Goal: Information Seeking & Learning: Learn about a topic

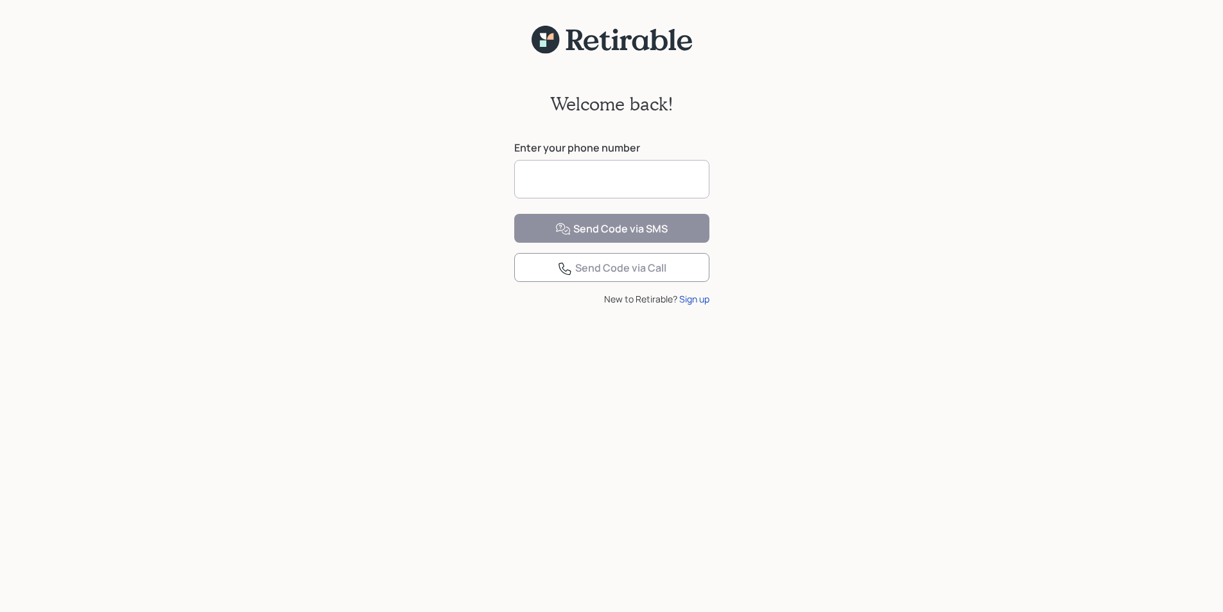
click at [629, 181] on input at bounding box center [611, 179] width 195 height 39
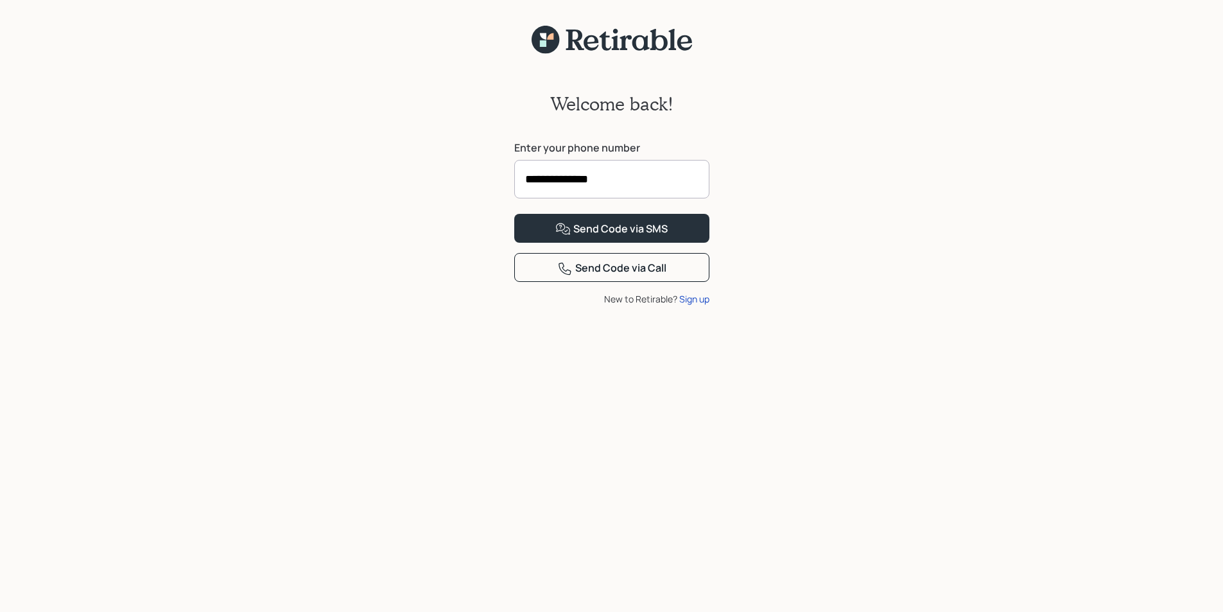
type input "**********"
click at [514, 214] on button "Send Code via SMS" at bounding box center [611, 228] width 195 height 29
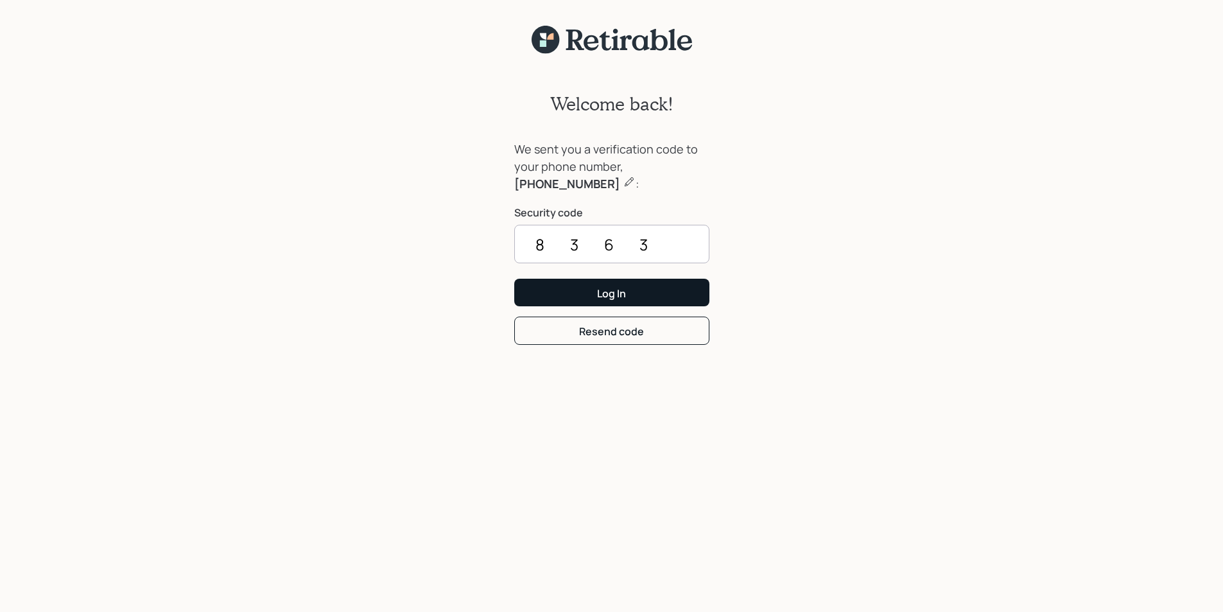
type input "8363"
click at [641, 287] on button "Log In" at bounding box center [611, 293] width 195 height 28
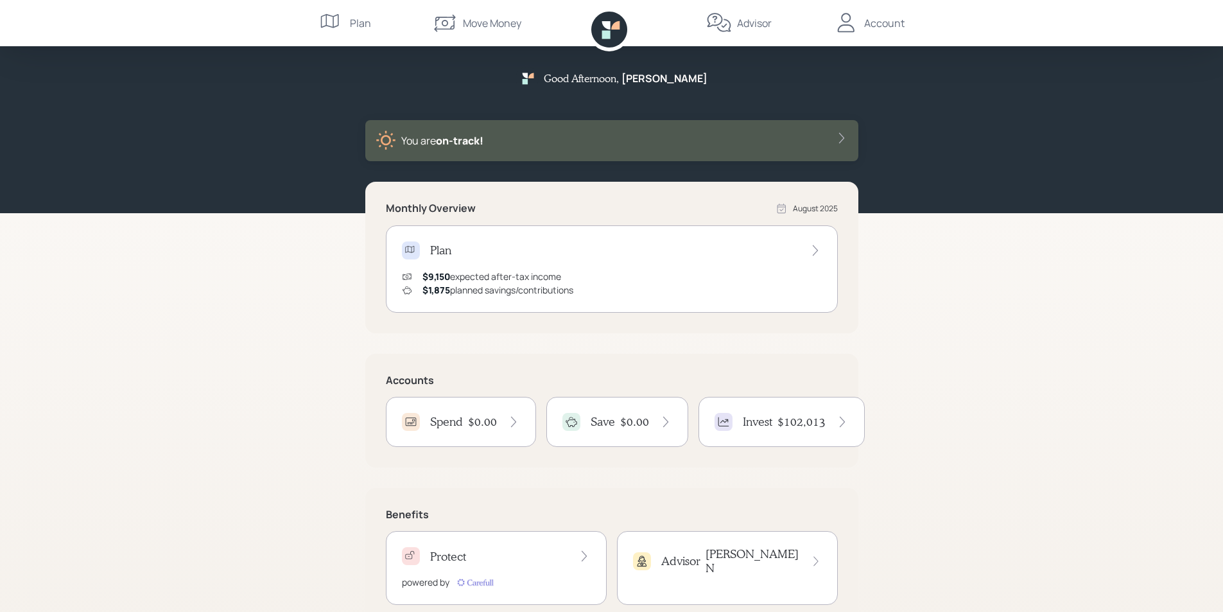
click at [817, 246] on icon at bounding box center [815, 250] width 13 height 13
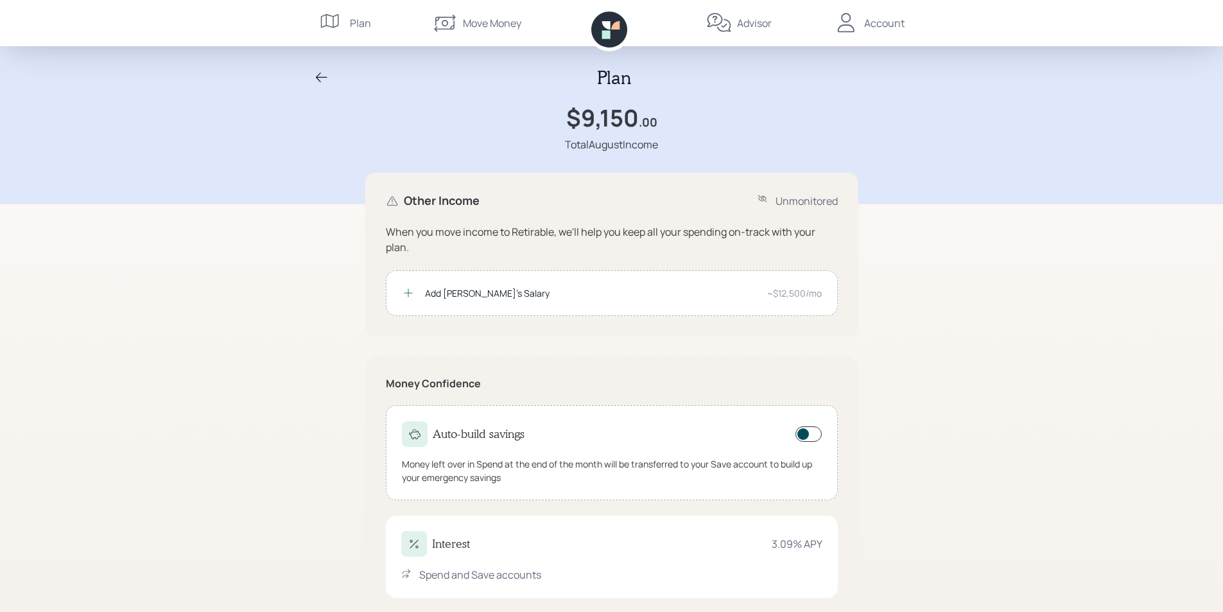
click at [319, 74] on icon at bounding box center [322, 78] width 12 height 10
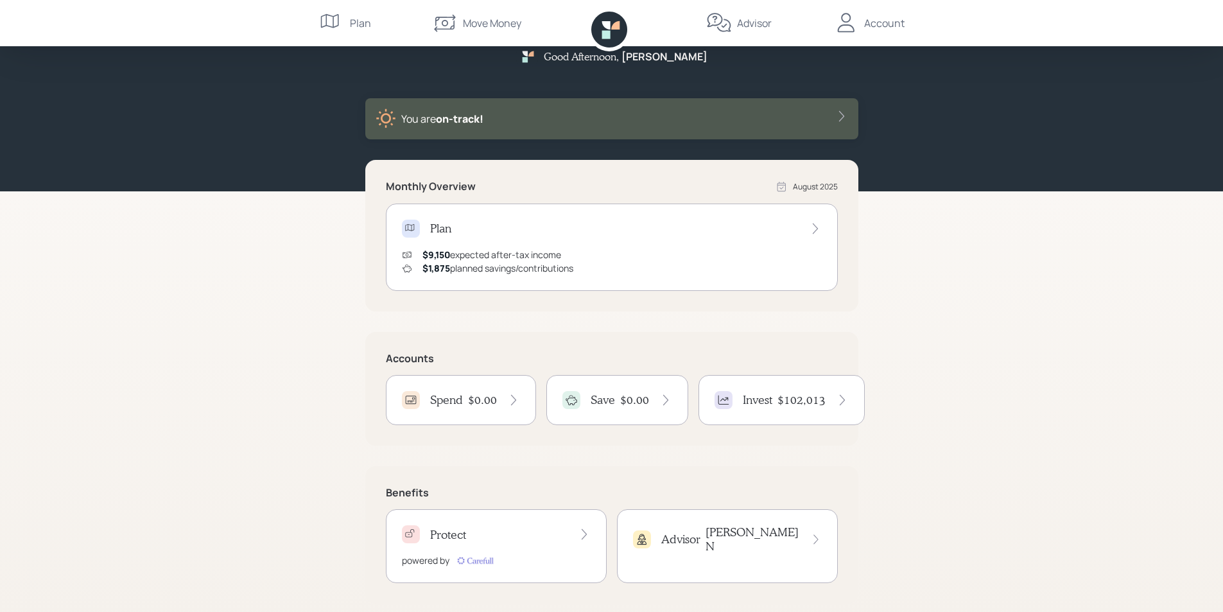
scroll to position [34, 0]
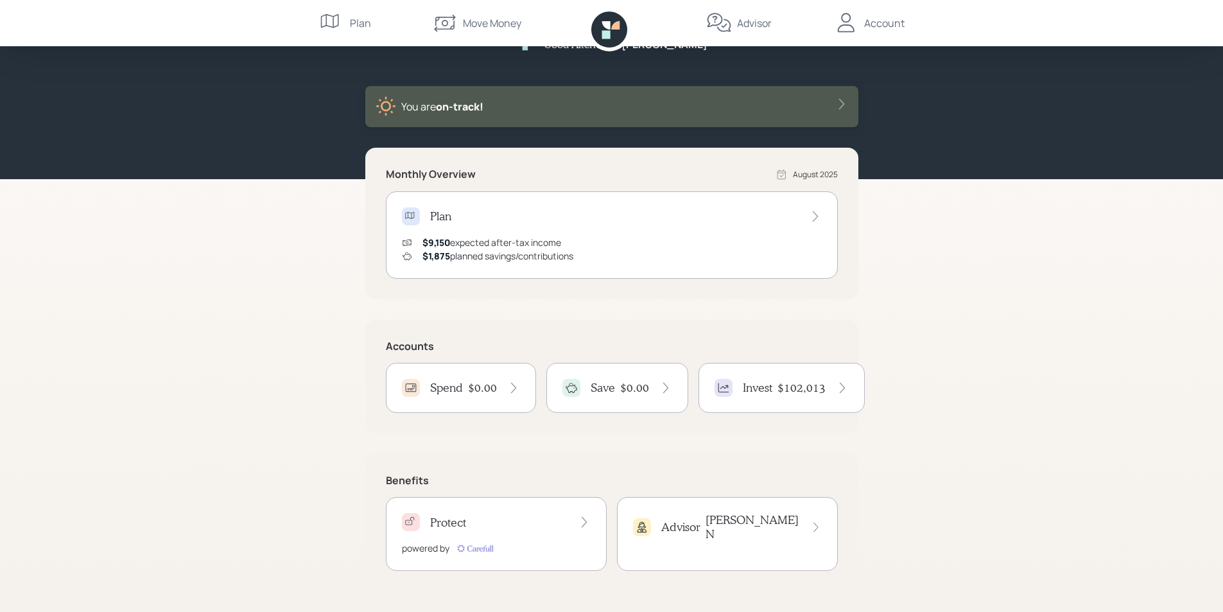
click at [791, 389] on h4 "$102,013" at bounding box center [801, 388] width 48 height 14
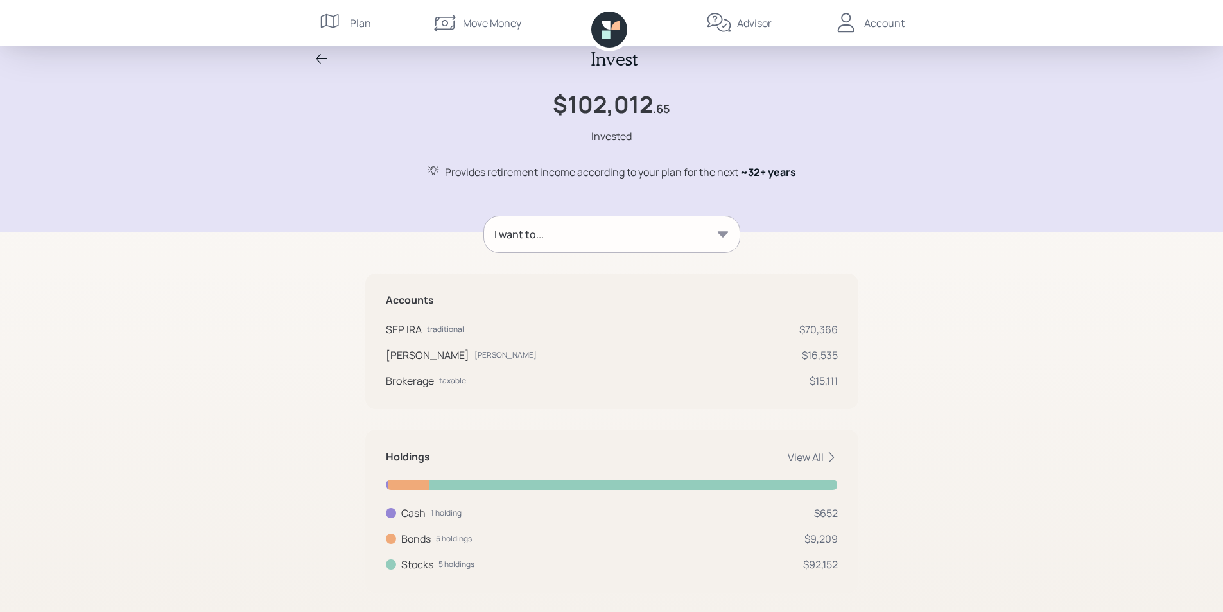
scroll to position [35, 0]
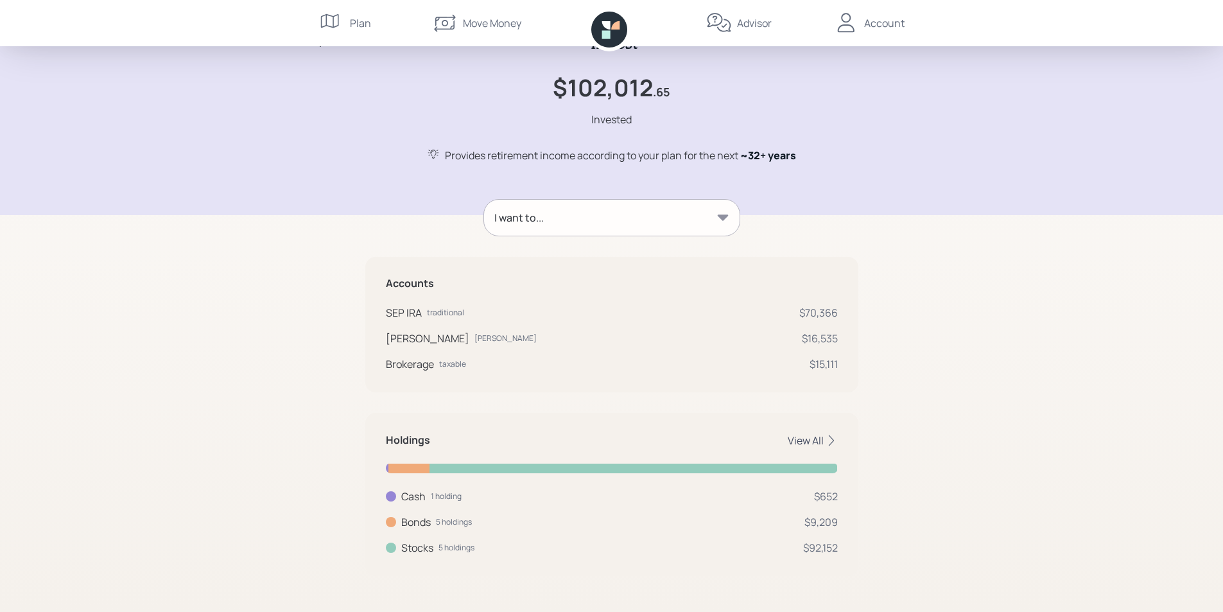
click at [807, 441] on div "View All" at bounding box center [813, 440] width 50 height 14
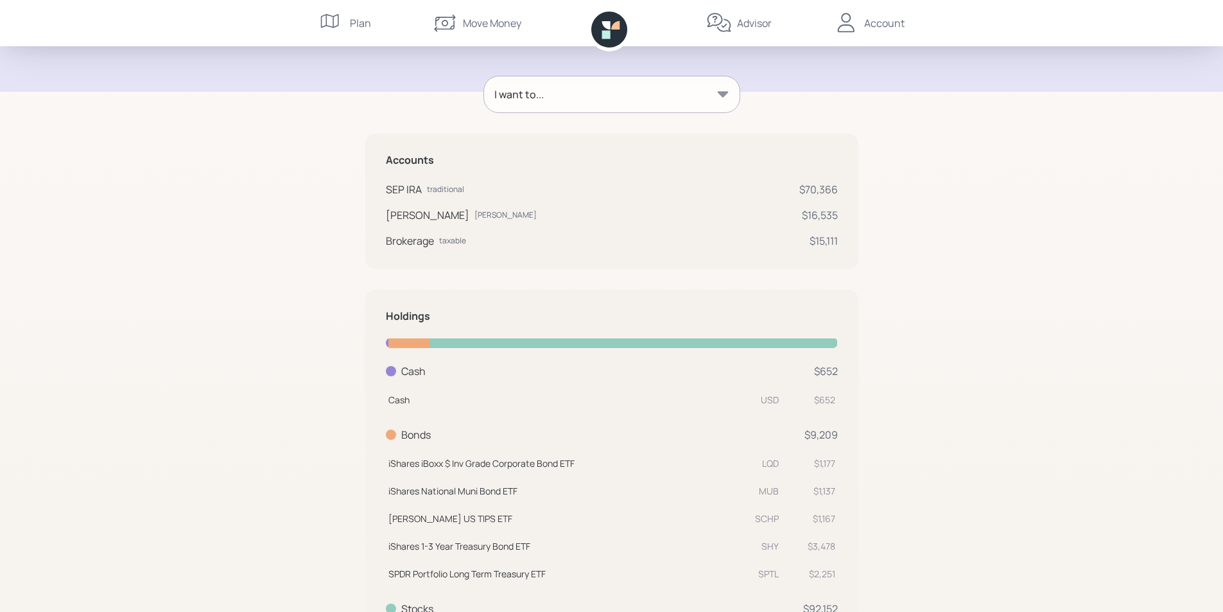
scroll to position [0, 0]
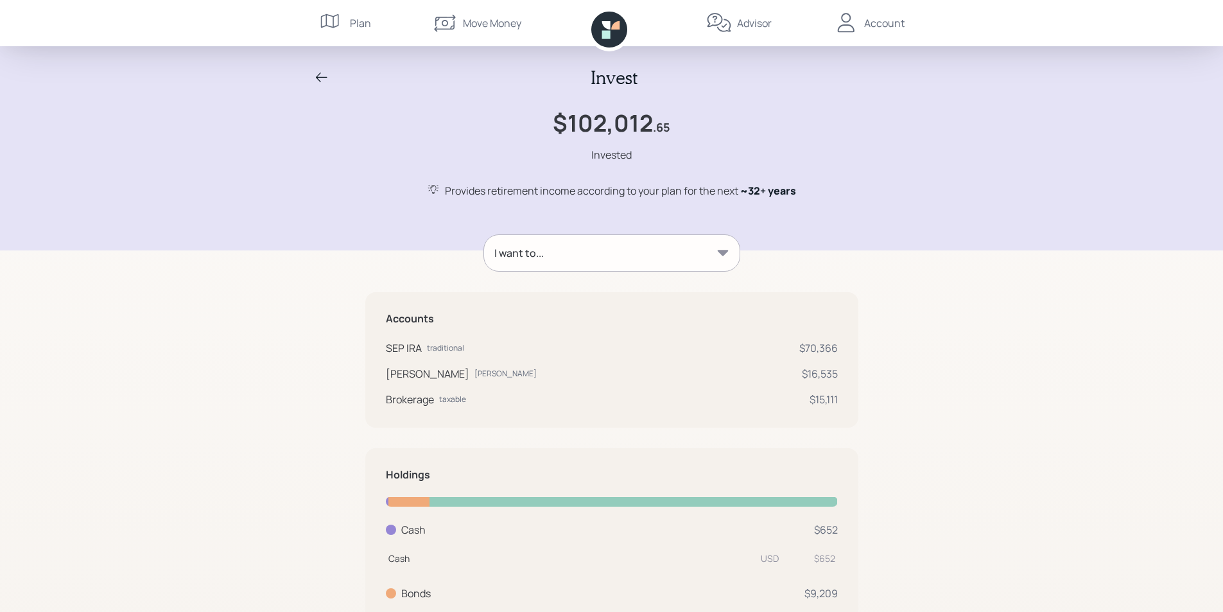
click at [718, 249] on icon at bounding box center [722, 252] width 13 height 13
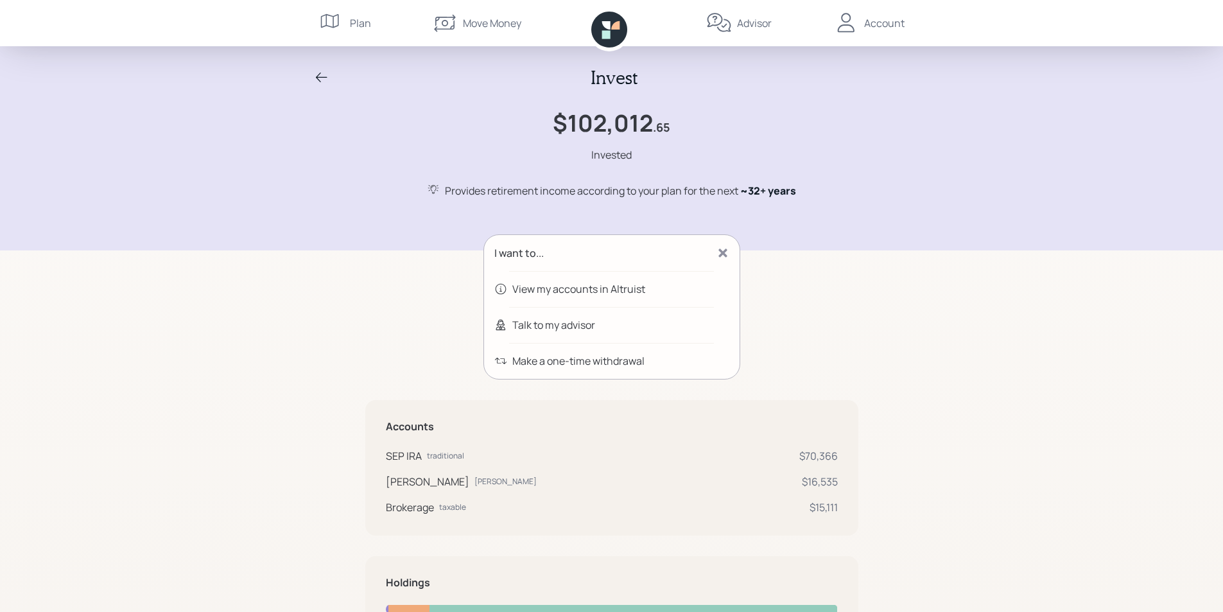
click at [1035, 345] on div "Invest $102,012 .65 Invested Provides retirement income according to your plan …" at bounding box center [611, 541] width 1223 height 1082
click at [1100, 403] on div "Invest $102,012 .65 Invested Provides retirement income according to your plan …" at bounding box center [611, 541] width 1223 height 1082
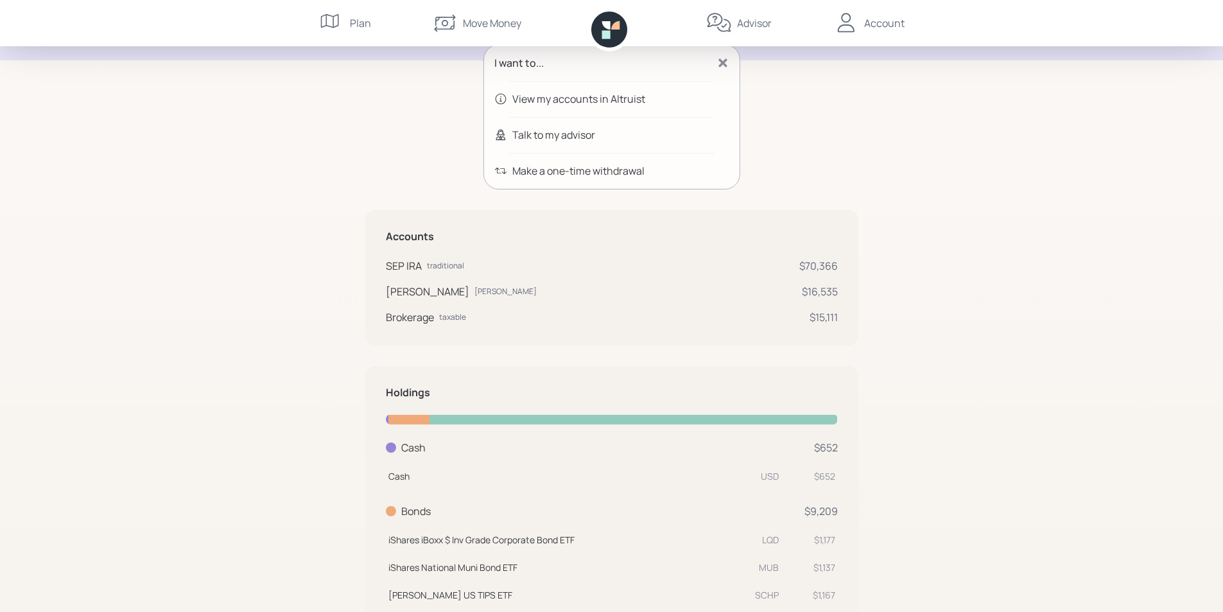
scroll to position [193, 0]
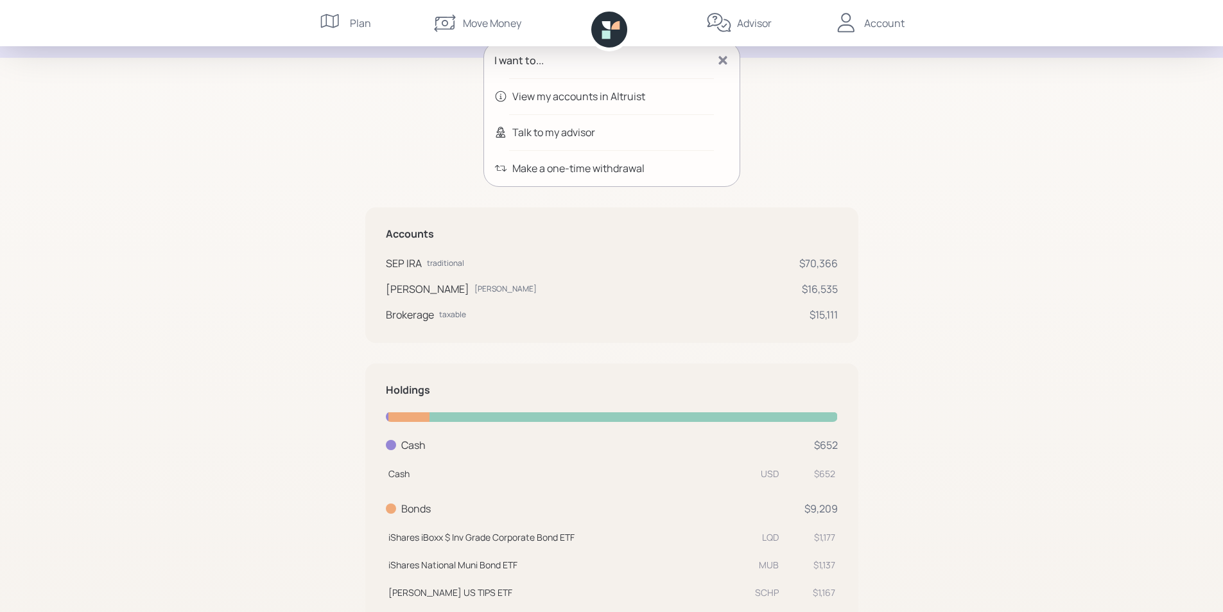
click at [721, 57] on icon at bounding box center [722, 60] width 8 height 8
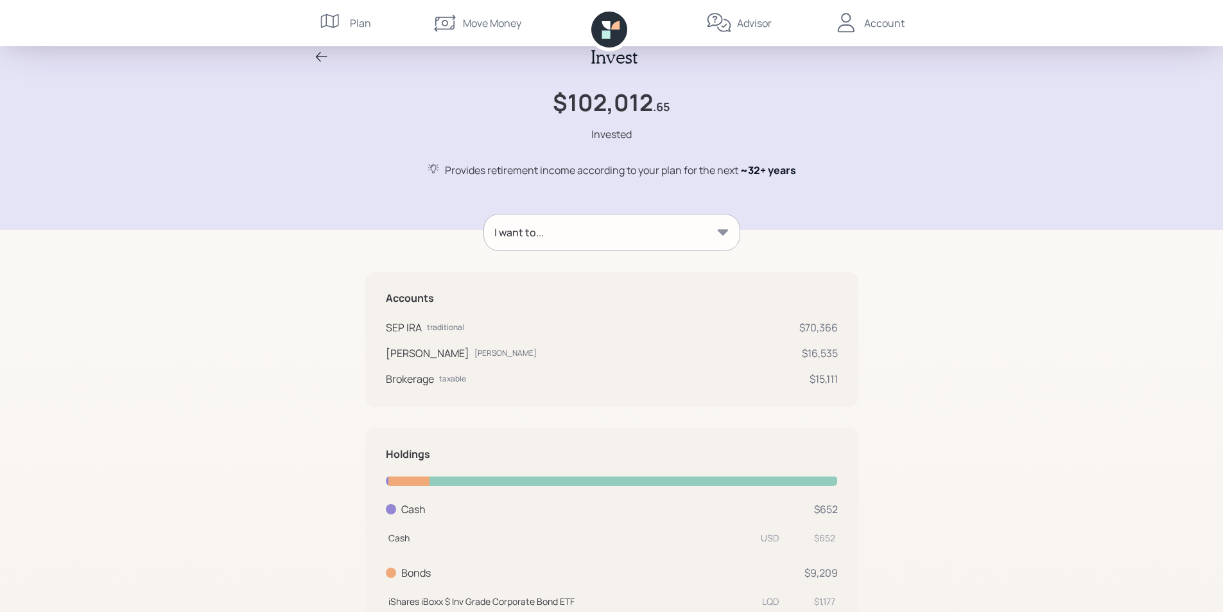
scroll to position [0, 0]
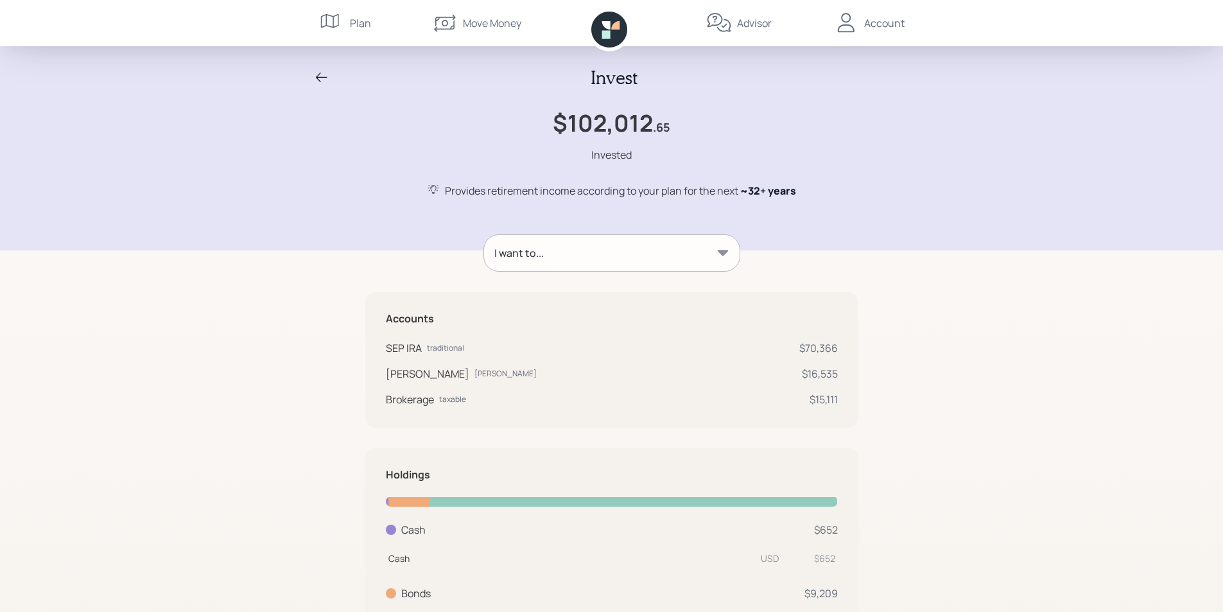
click at [321, 78] on icon at bounding box center [321, 77] width 15 height 15
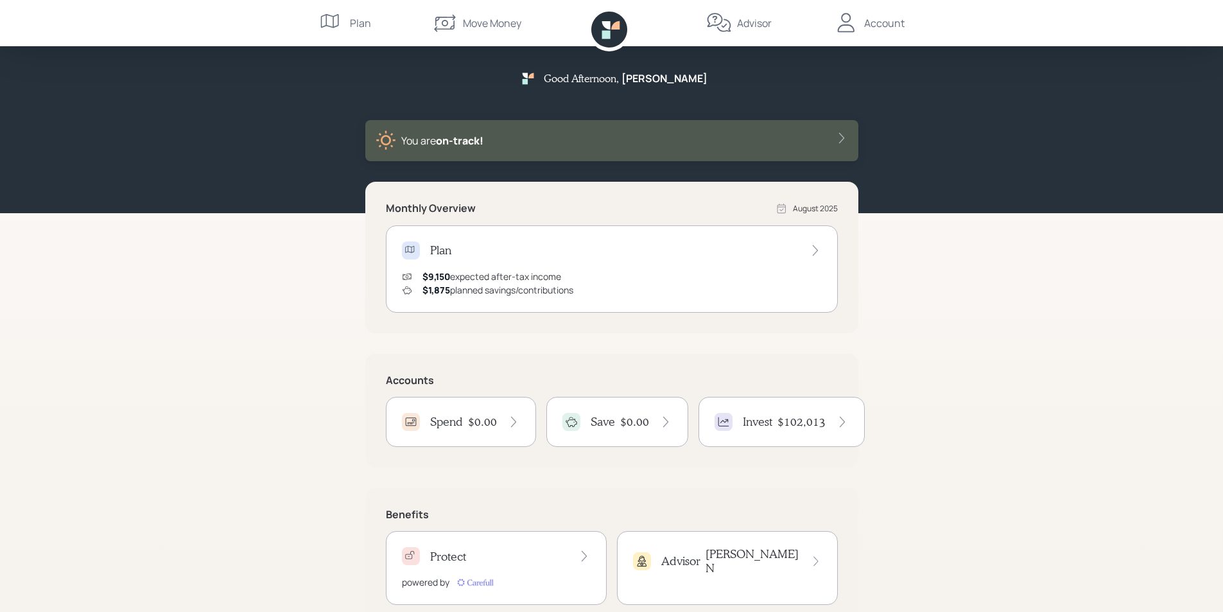
click at [838, 138] on icon at bounding box center [841, 138] width 13 height 13
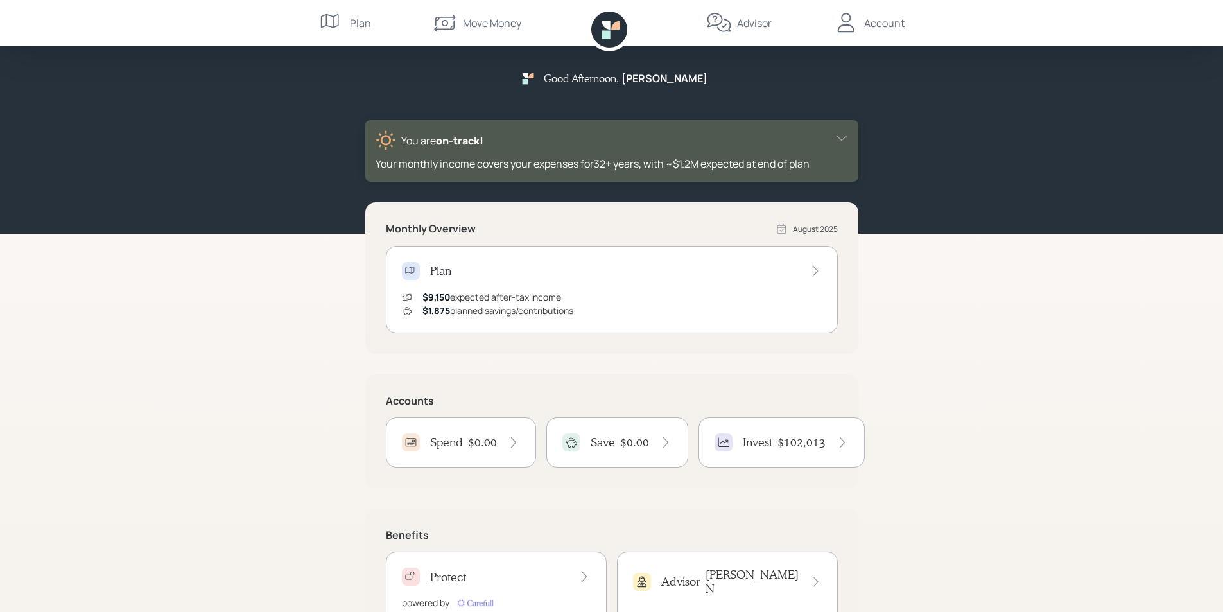
click at [782, 160] on div "Your monthly income covers your expenses for 32 + years , with ~$1.2M expected …" at bounding box center [611, 163] width 472 height 15
click at [360, 23] on div "Plan" at bounding box center [360, 22] width 21 height 15
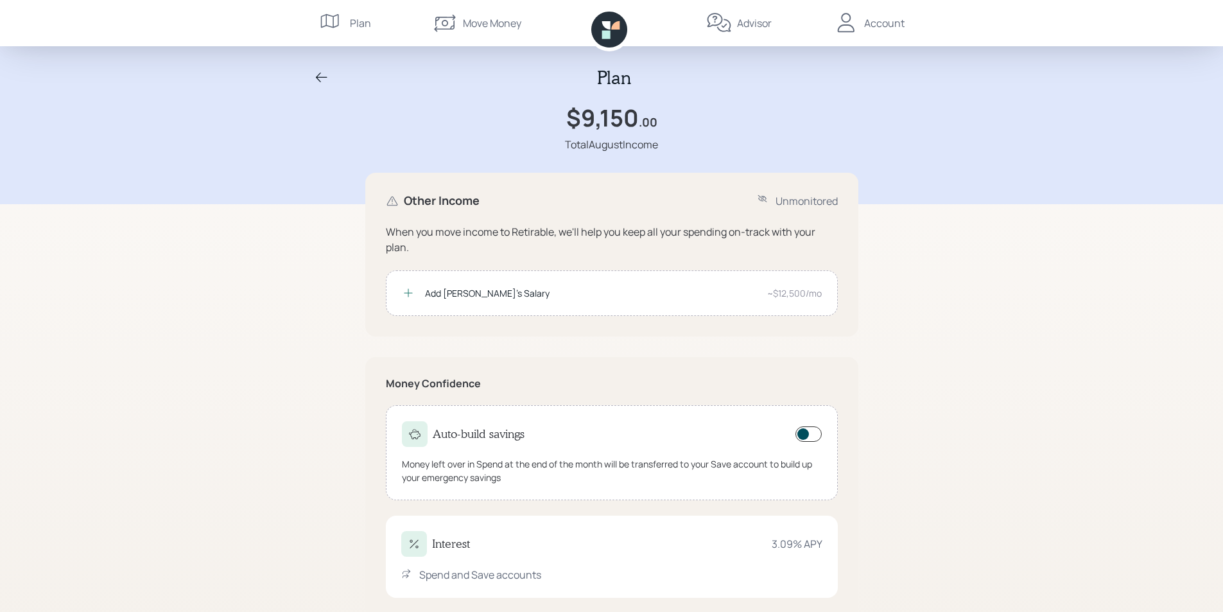
click at [870, 22] on div "Account" at bounding box center [884, 22] width 40 height 15
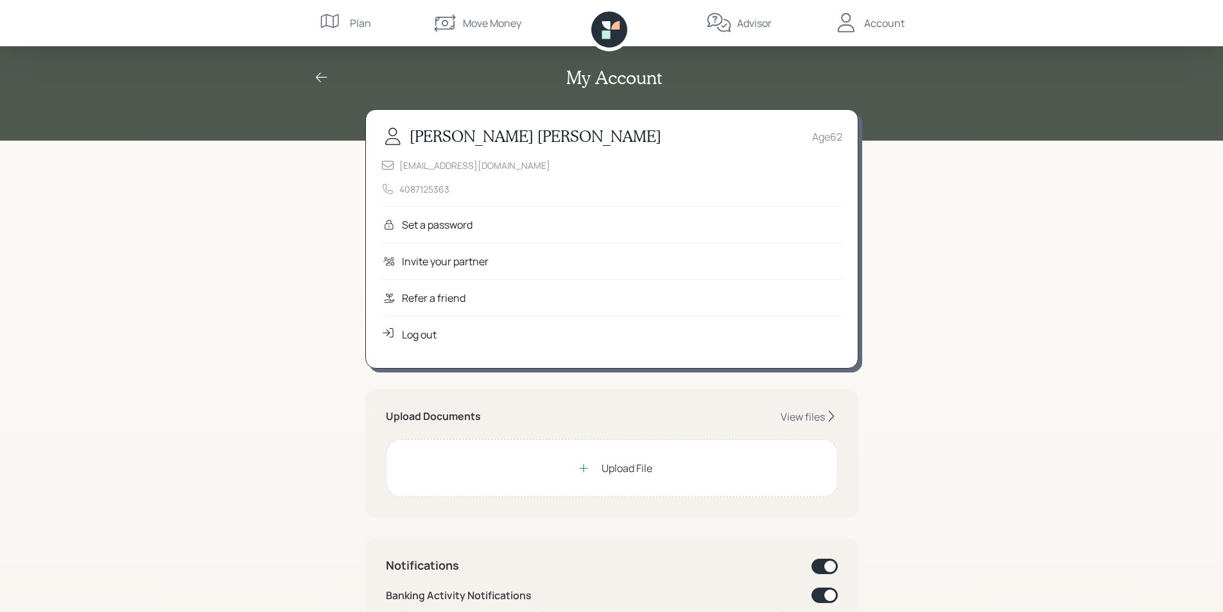
click at [870, 25] on div "Account" at bounding box center [884, 22] width 40 height 15
click at [619, 26] on icon at bounding box center [615, 25] width 8 height 8
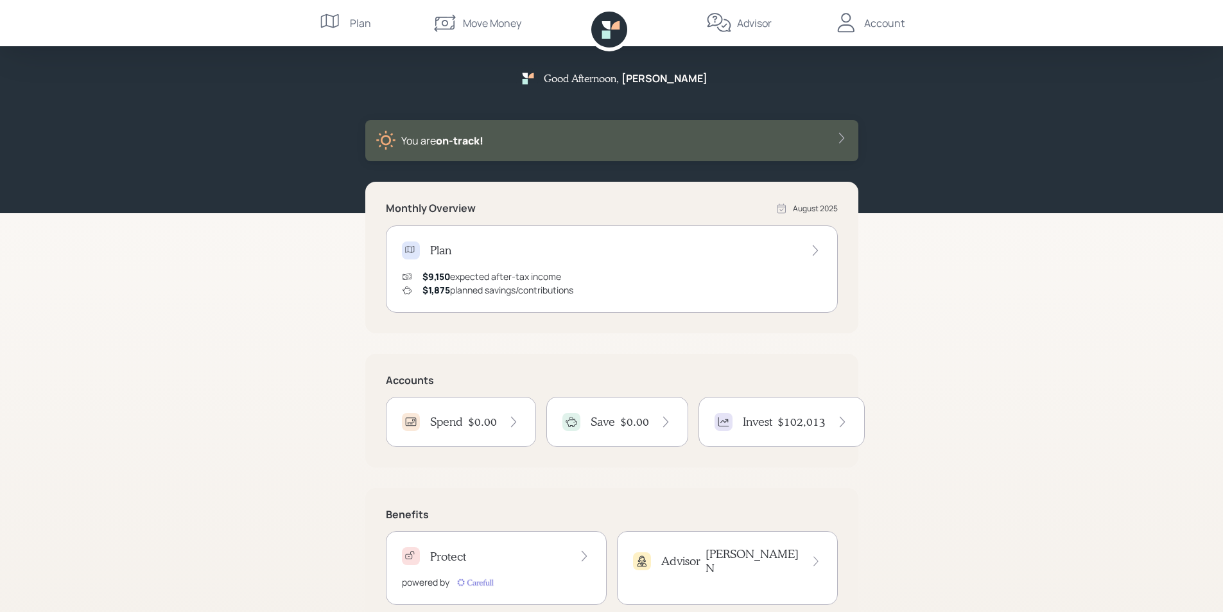
click at [438, 245] on h4 "Plan" at bounding box center [440, 250] width 21 height 14
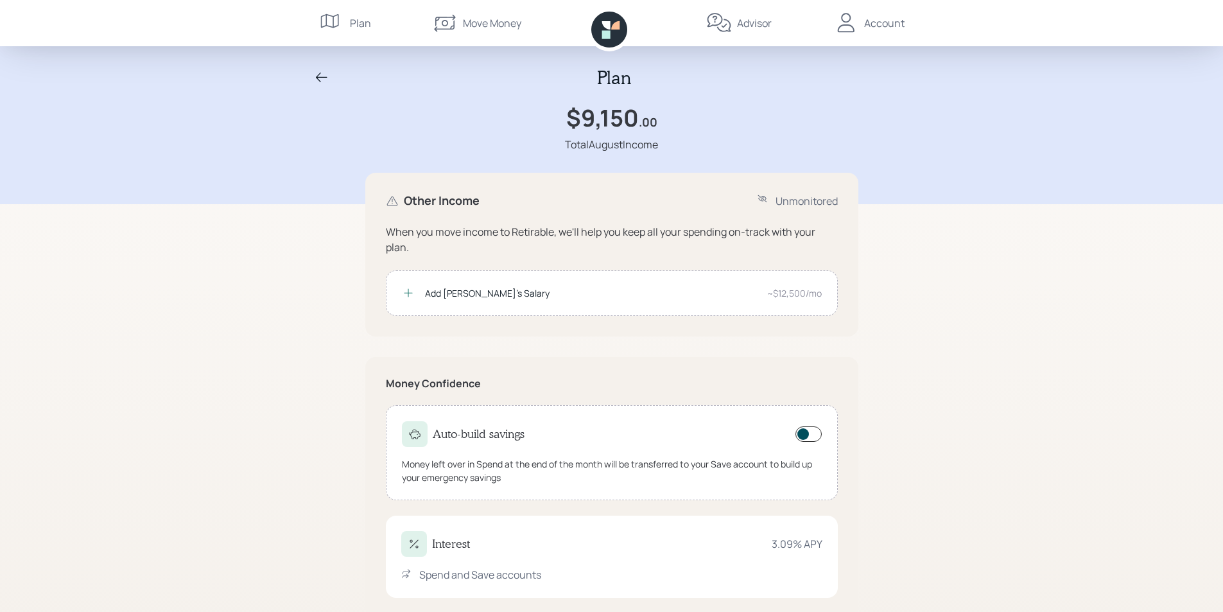
click at [345, 17] on div "Plan" at bounding box center [345, 23] width 52 height 46
click at [317, 73] on icon at bounding box center [321, 77] width 15 height 15
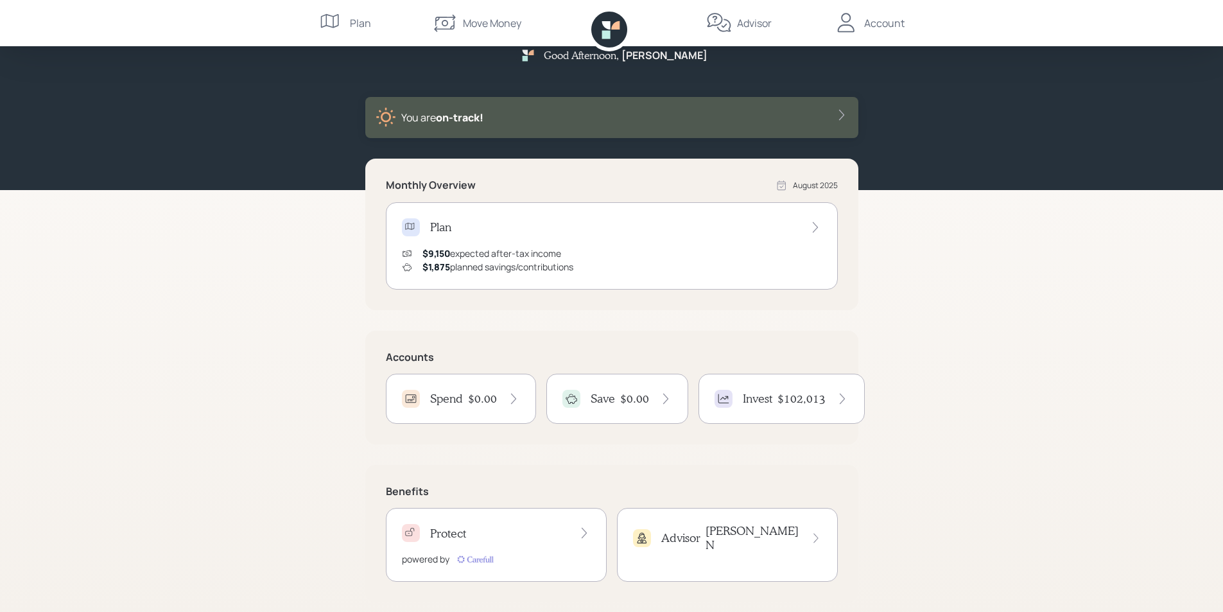
scroll to position [34, 0]
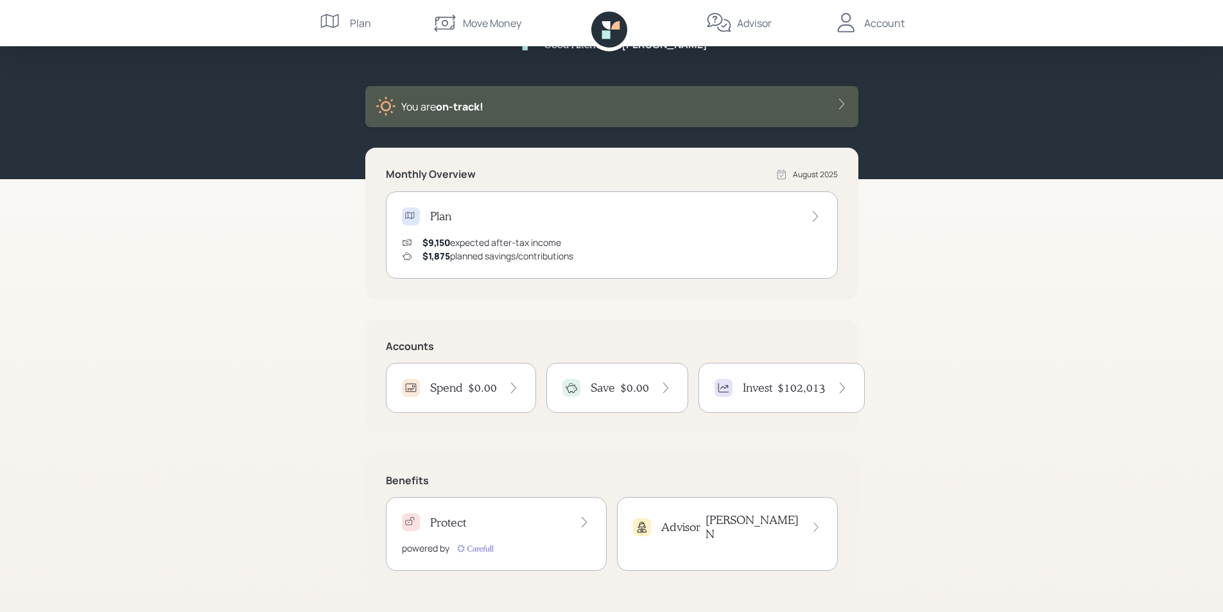
click at [767, 386] on h4 "Invest" at bounding box center [758, 388] width 30 height 14
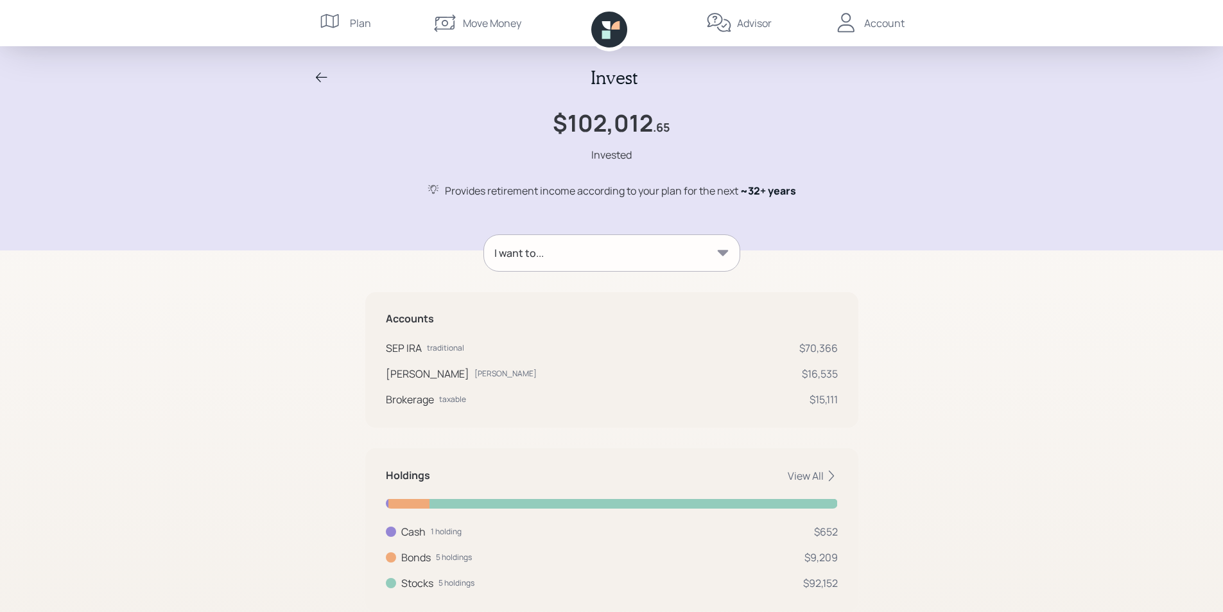
click at [750, 24] on div "Advisor" at bounding box center [754, 22] width 35 height 15
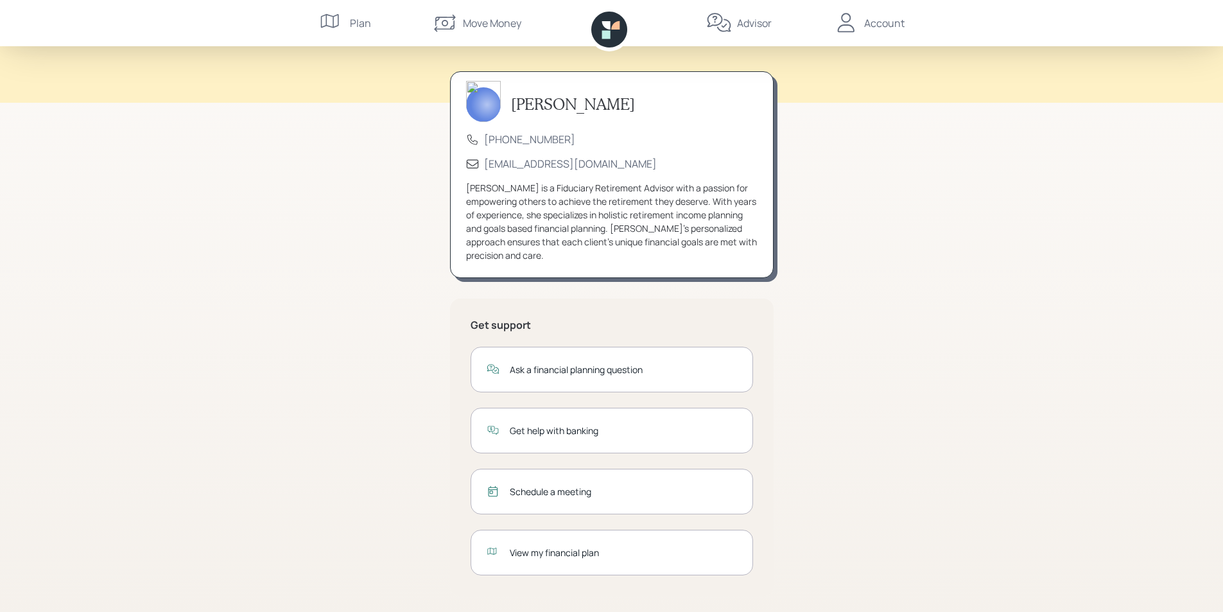
scroll to position [42, 0]
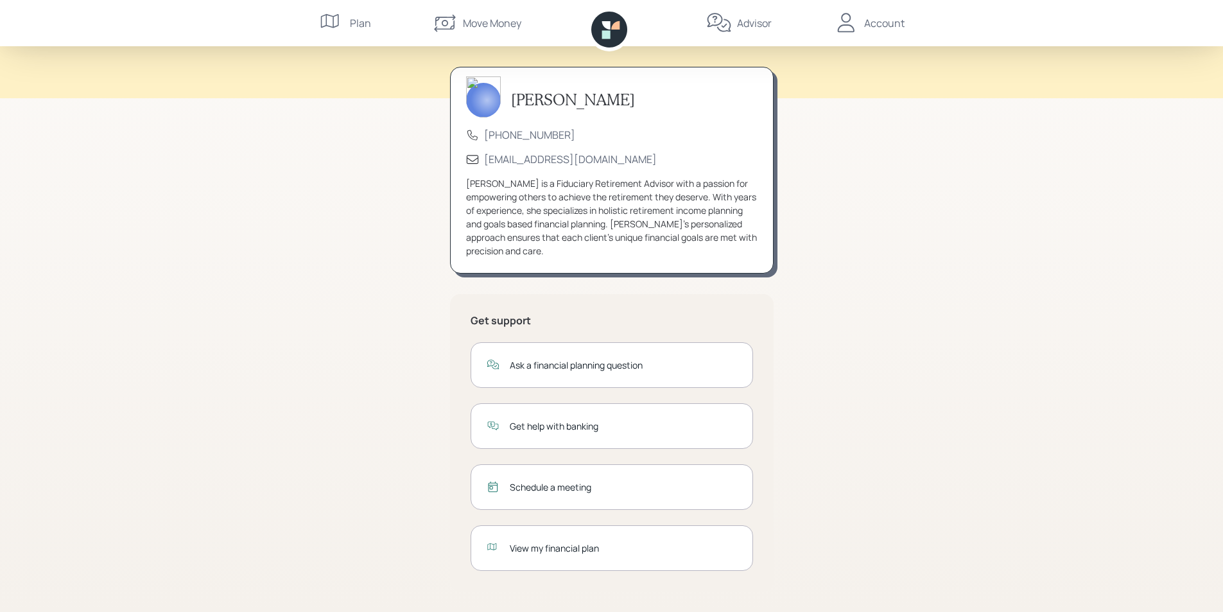
click at [576, 550] on div "View my financial plan" at bounding box center [623, 547] width 227 height 13
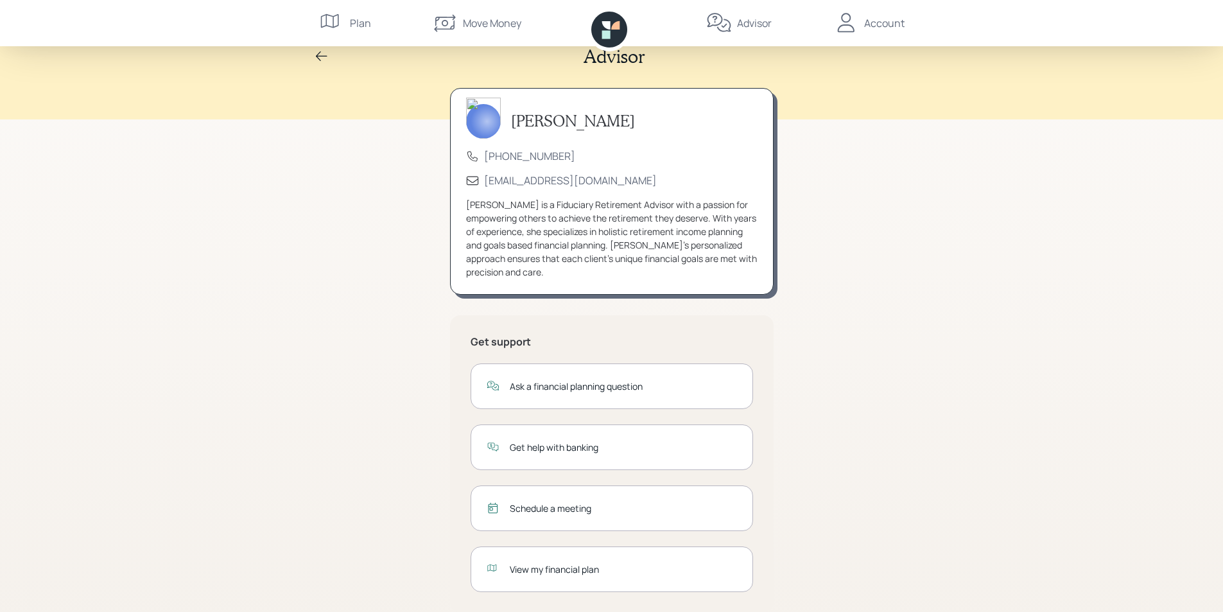
scroll to position [0, 0]
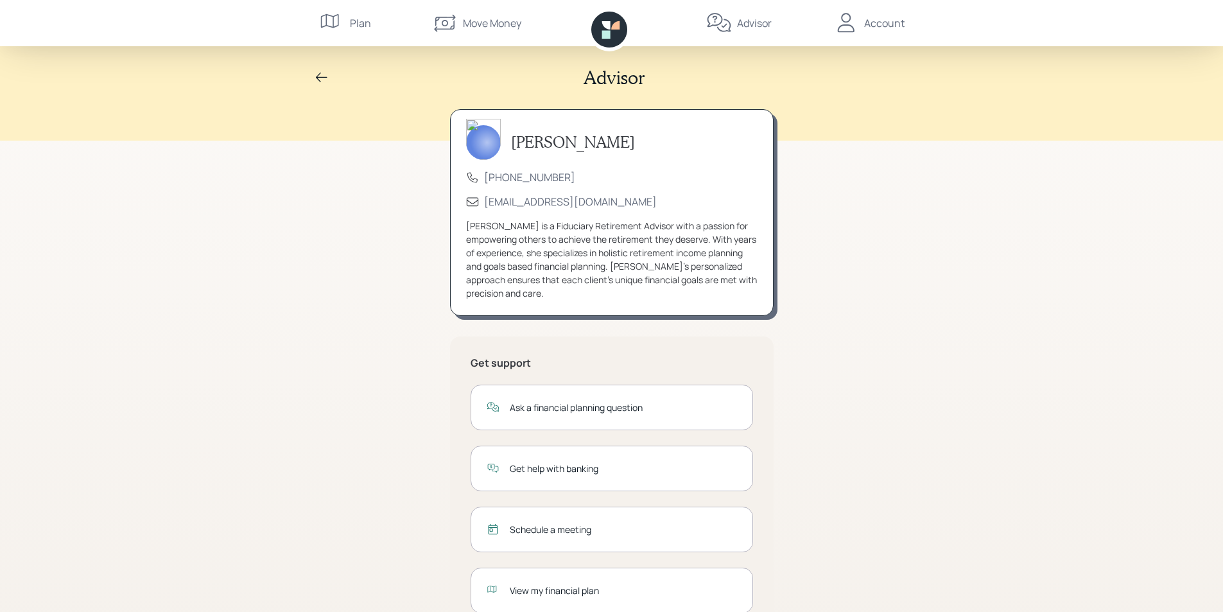
click at [882, 21] on div "Account" at bounding box center [884, 22] width 40 height 15
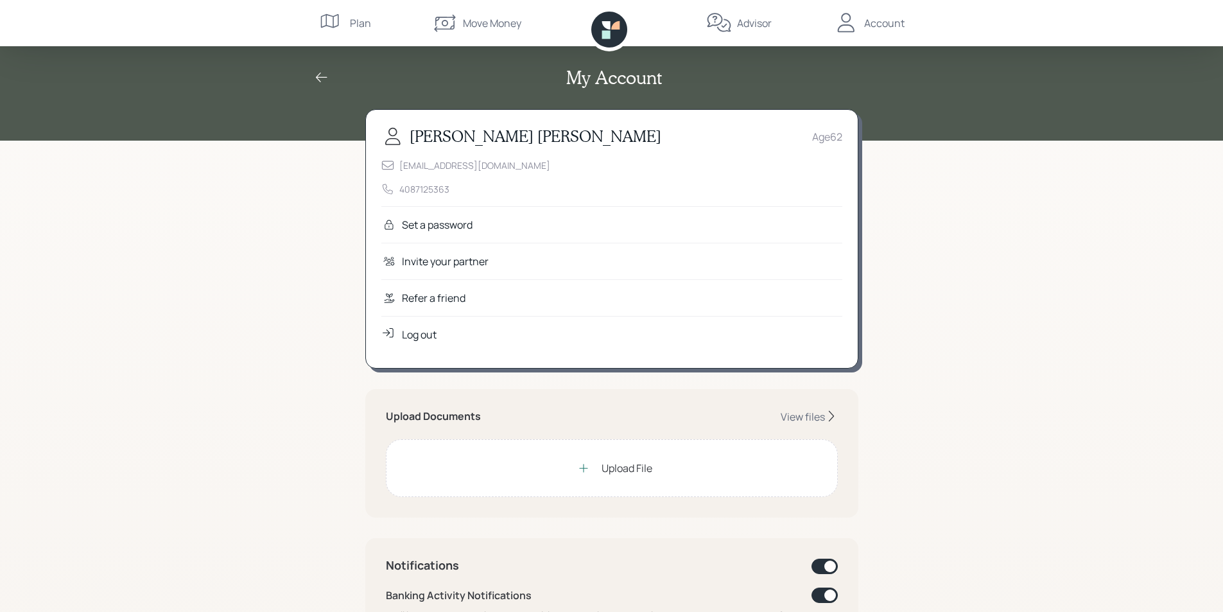
click at [429, 334] on div "Log out" at bounding box center [419, 334] width 35 height 15
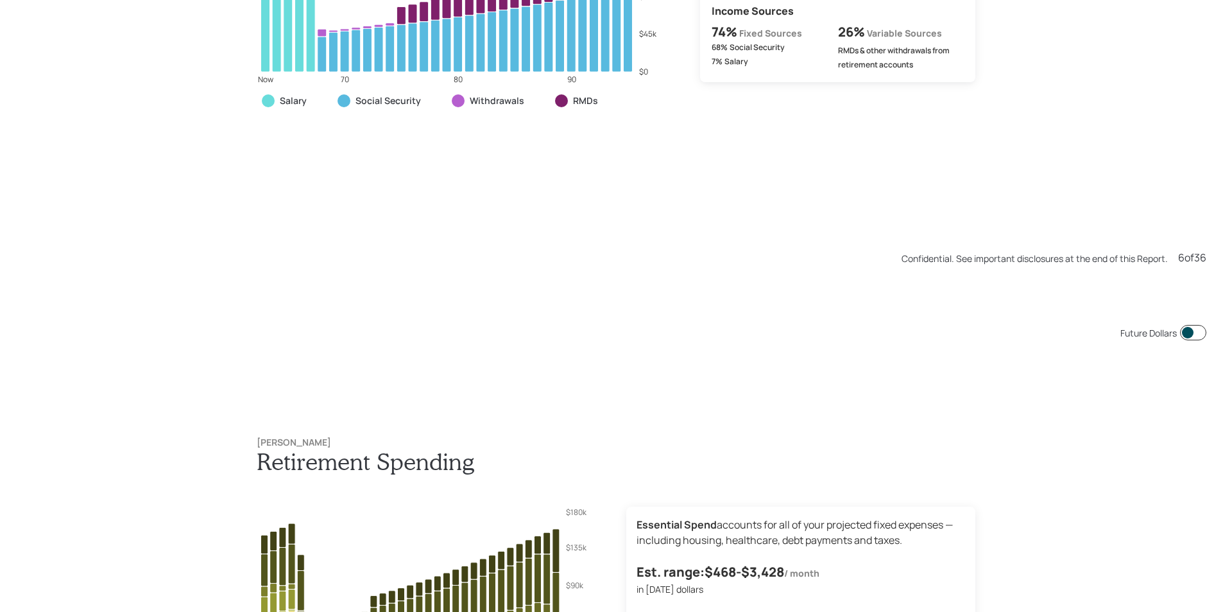
scroll to position [3670, 0]
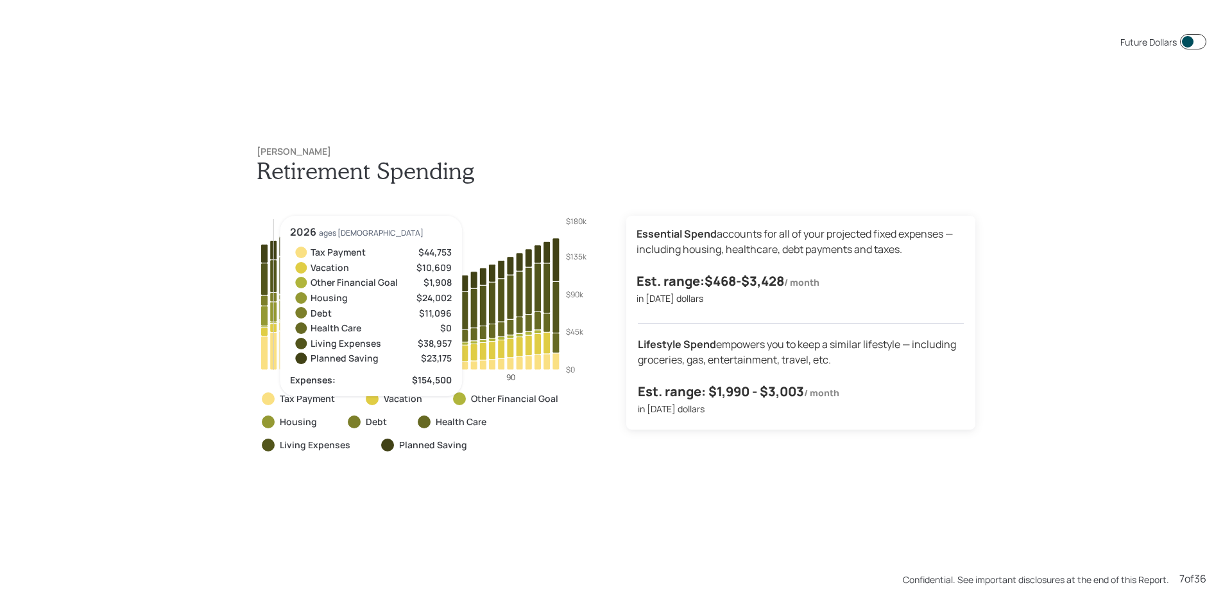
click at [531, 513] on div "Future Dollars Ron Workman Retirement Spending 70 80 90 $0 $45k $90k $135k $180…" at bounding box center [616, 306] width 1232 height 612
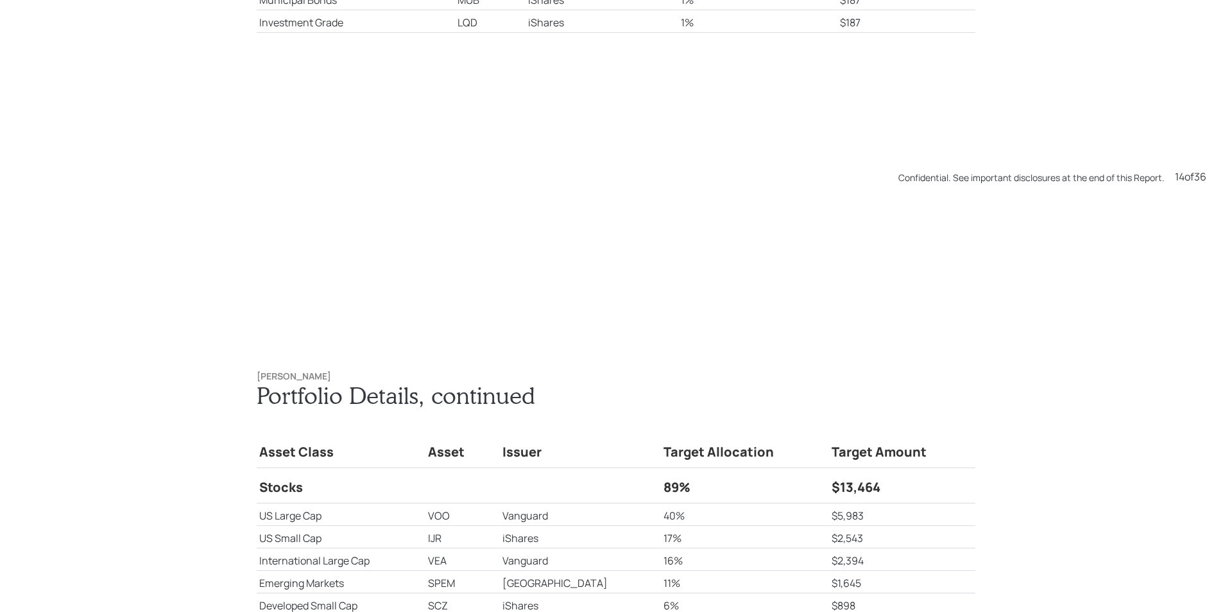
scroll to position [8564, 0]
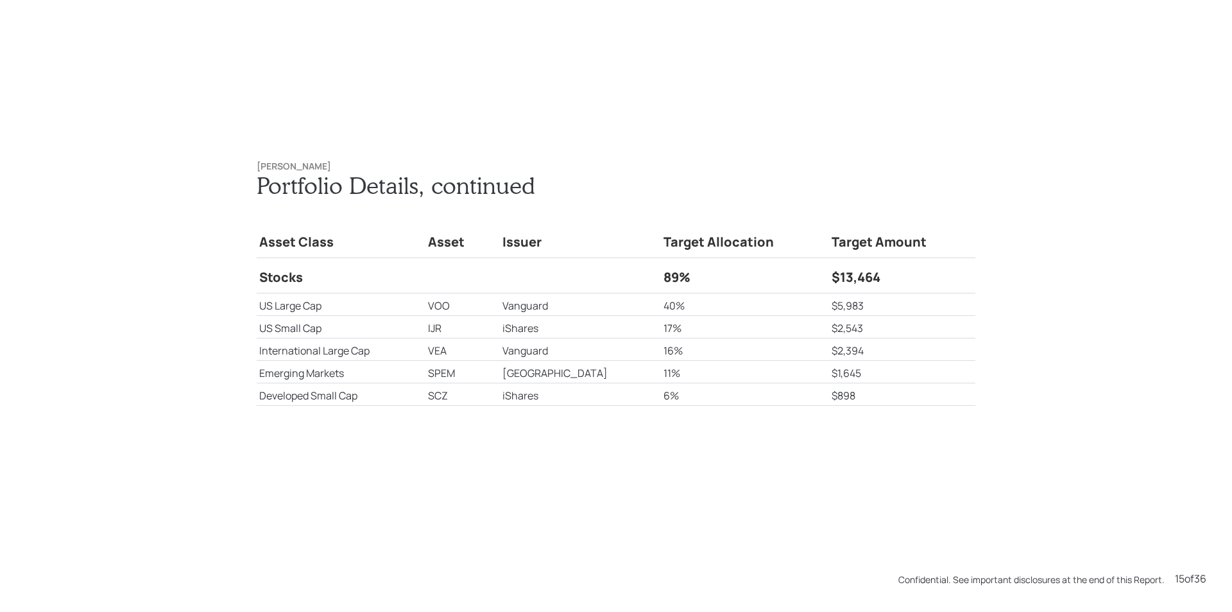
click at [397, 413] on div "Ron Workman Portfolio Details , continued Asset Class Asset Issuer Target Alloc…" at bounding box center [616, 308] width 770 height 347
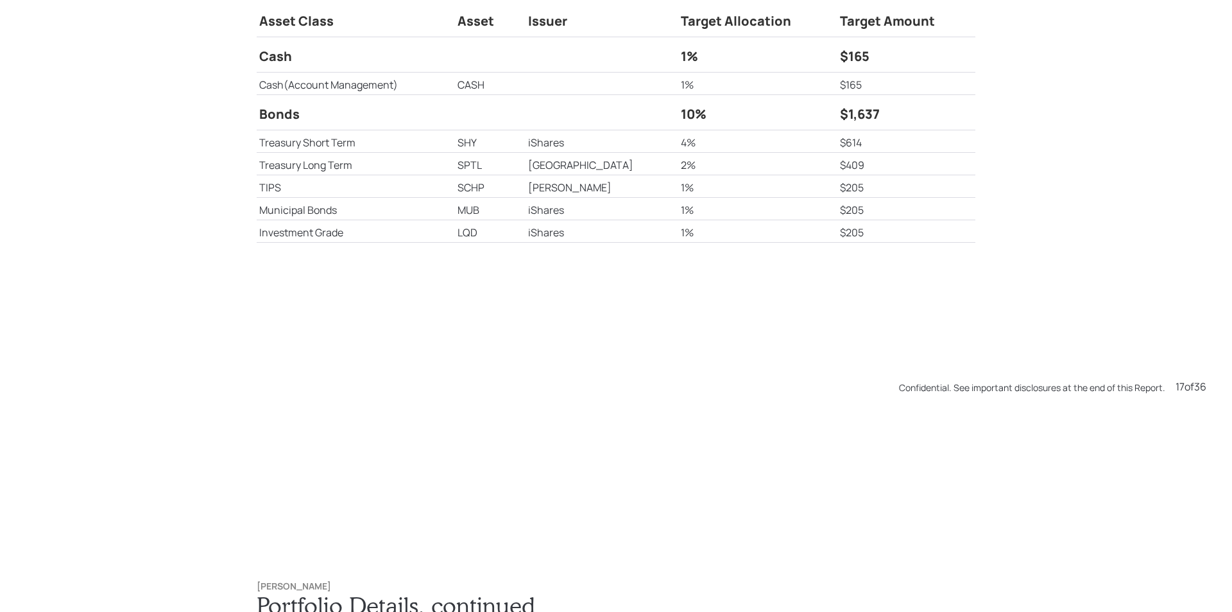
scroll to position [10399, 0]
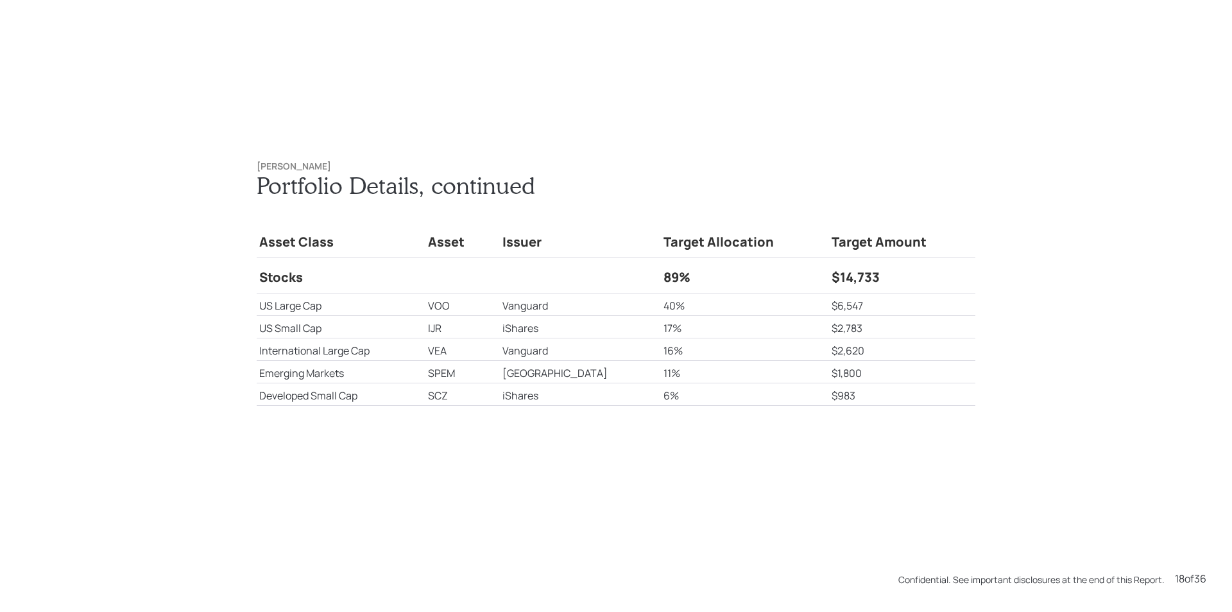
click at [1105, 259] on div "Ron Workman Portfolio Details , continued Asset Class Asset Issuer Target Alloc…" at bounding box center [616, 306] width 1232 height 612
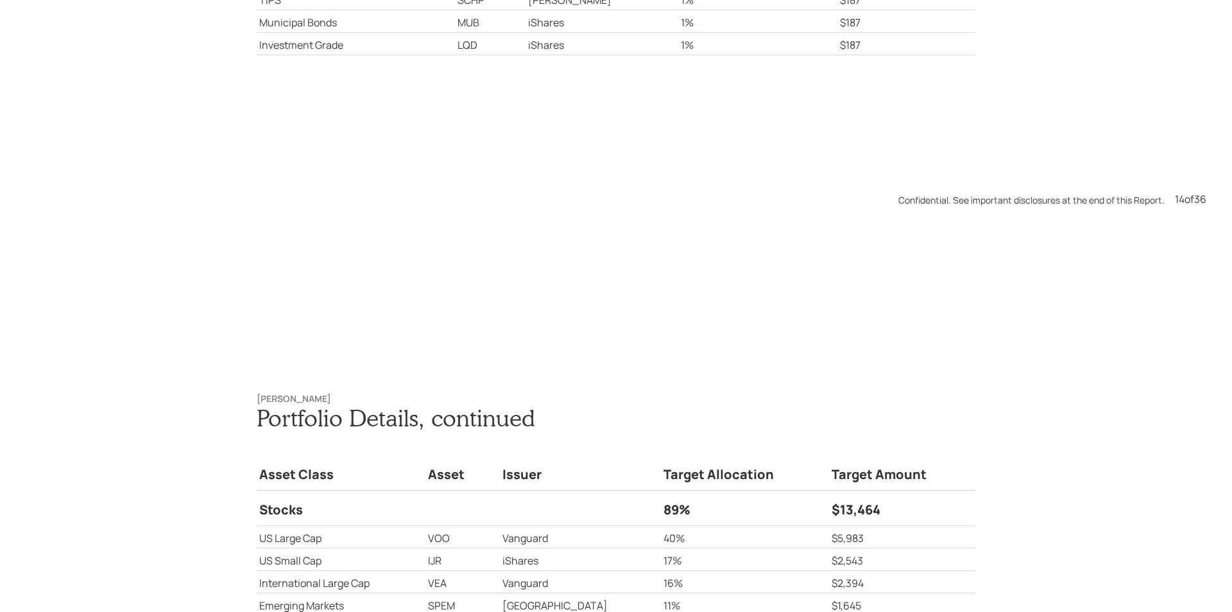
scroll to position [8564, 0]
